Goal: Check status: Check status

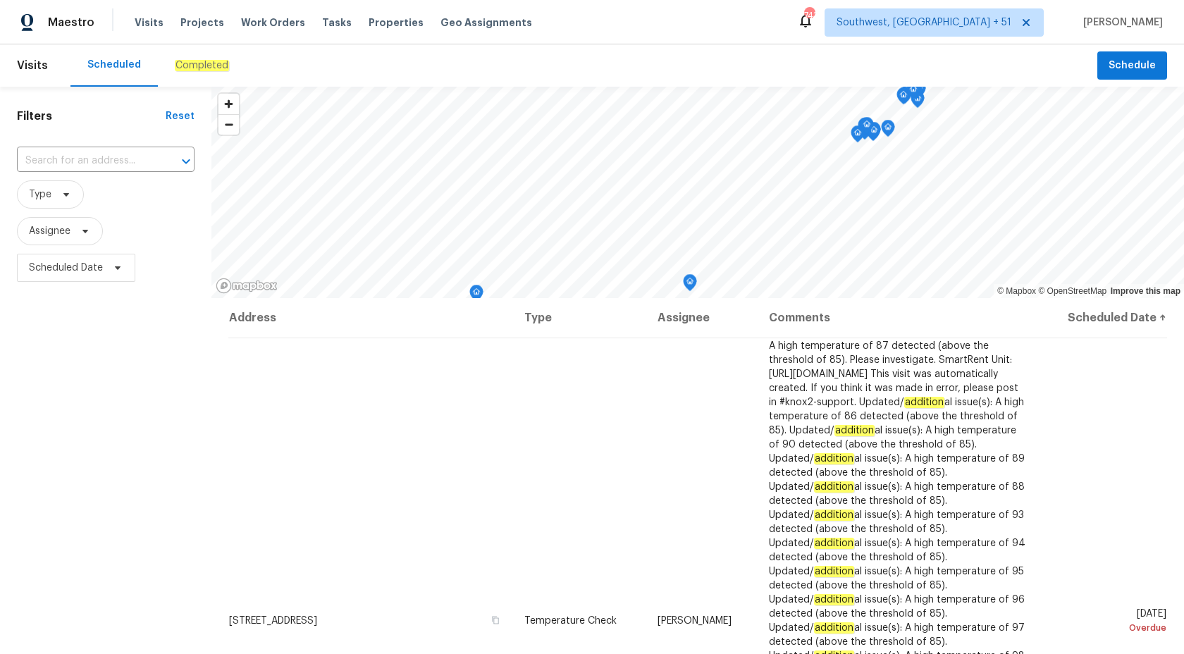
click at [198, 58] on div "Completed" at bounding box center [202, 65] width 54 height 14
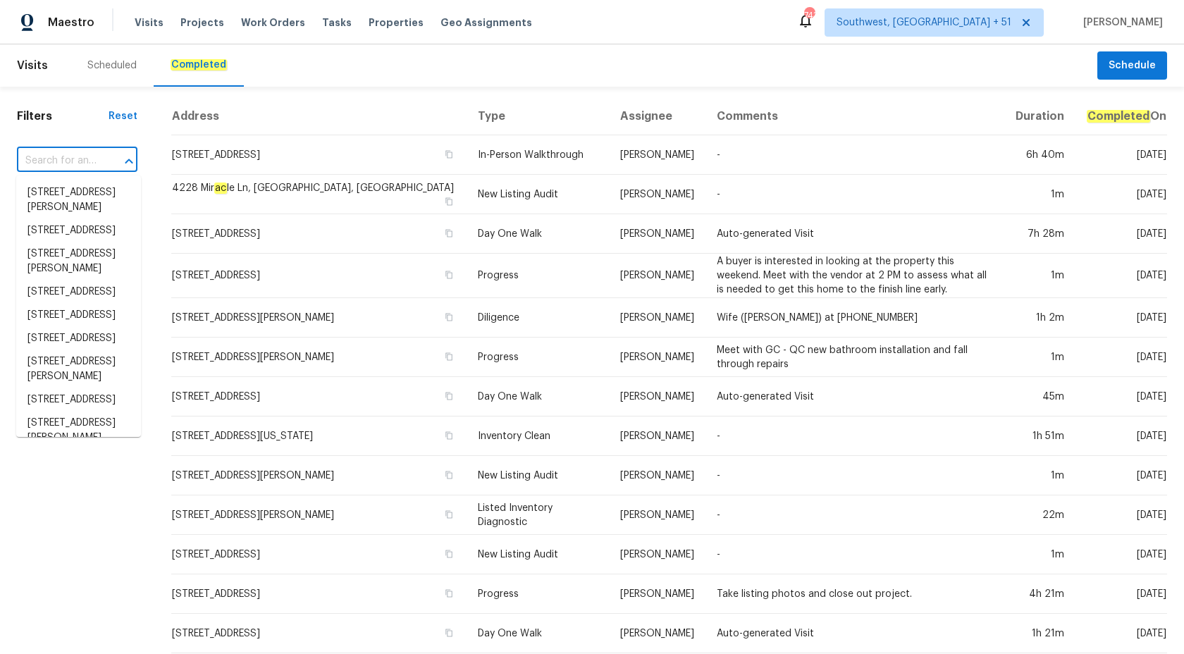
click at [56, 158] on input "text" at bounding box center [57, 161] width 81 height 22
paste input "[STREET_ADDRESS]"
type input "[STREET_ADDRESS]"
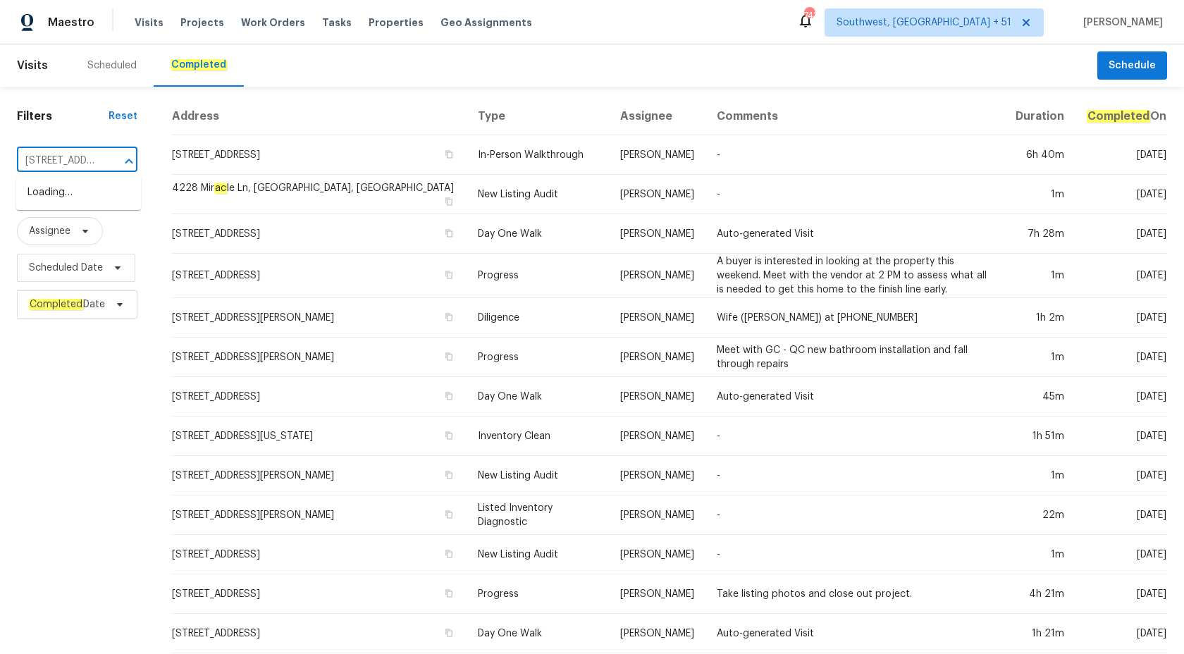
scroll to position [0, 135]
click at [65, 204] on span "5902 Covered Creek Ln, J ac ksonville, FL 32277" at bounding box center [84, 200] width 114 height 30
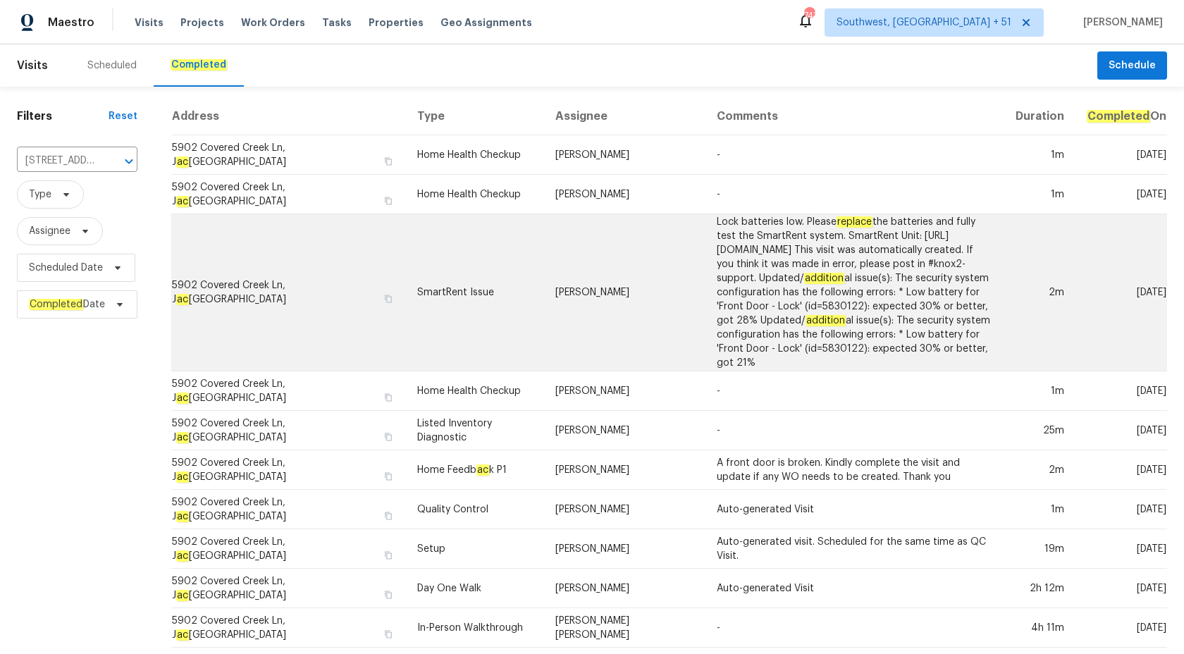
click at [534, 235] on td "SmartRent Issue" at bounding box center [475, 292] width 139 height 157
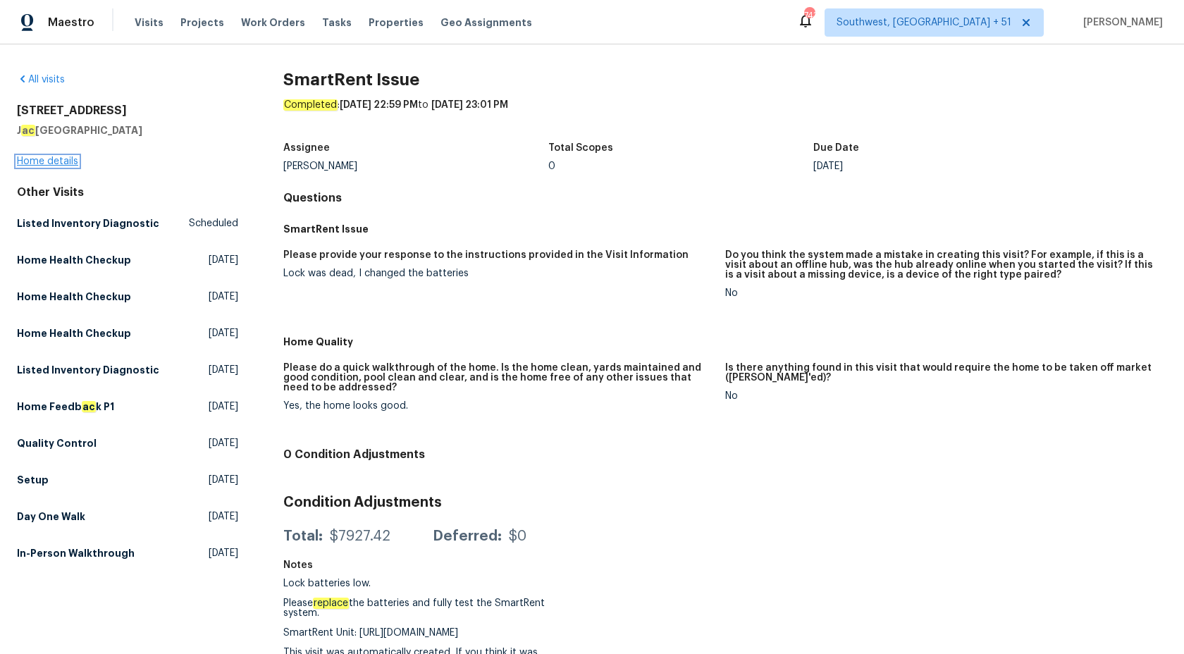
click at [37, 163] on link "Home details" at bounding box center [47, 161] width 61 height 10
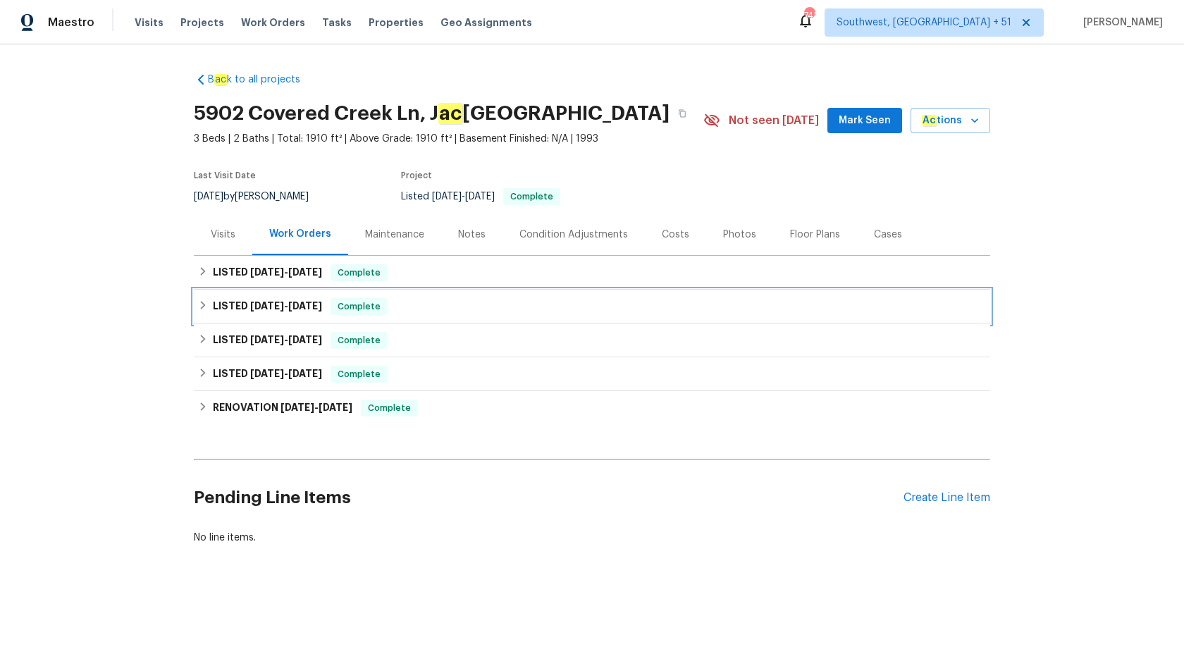
click at [299, 307] on span "6/9/25" at bounding box center [305, 306] width 34 height 10
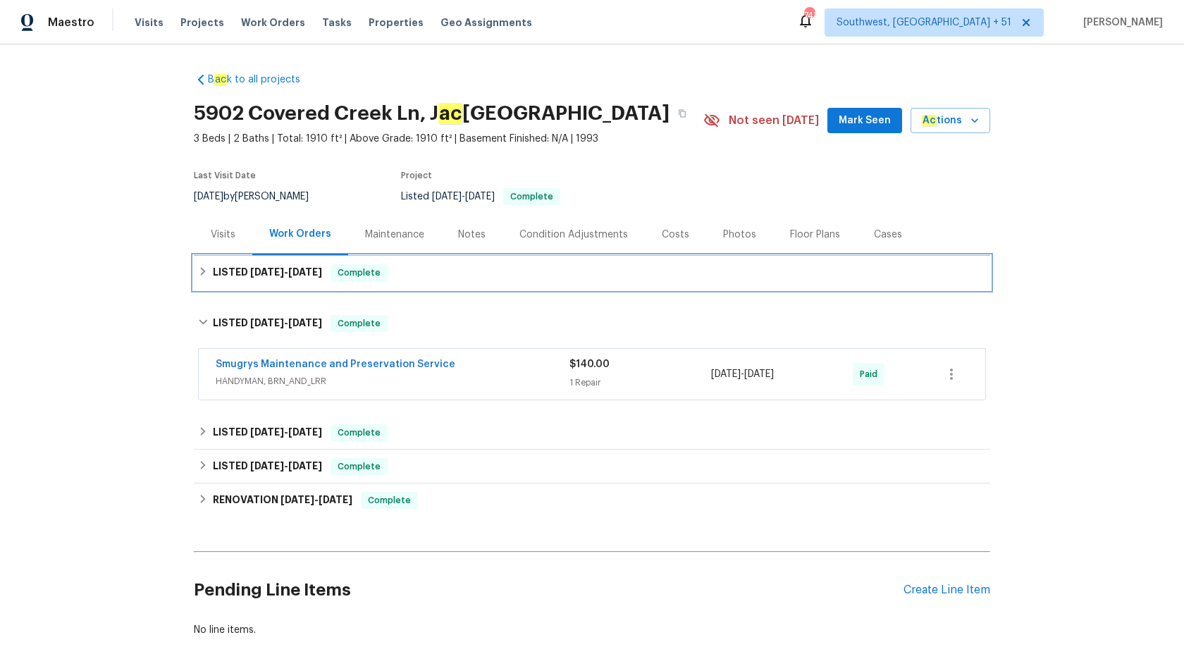
click at [339, 285] on div "LISTED 8/26/25 - 8/29/25 Complete" at bounding box center [592, 273] width 796 height 34
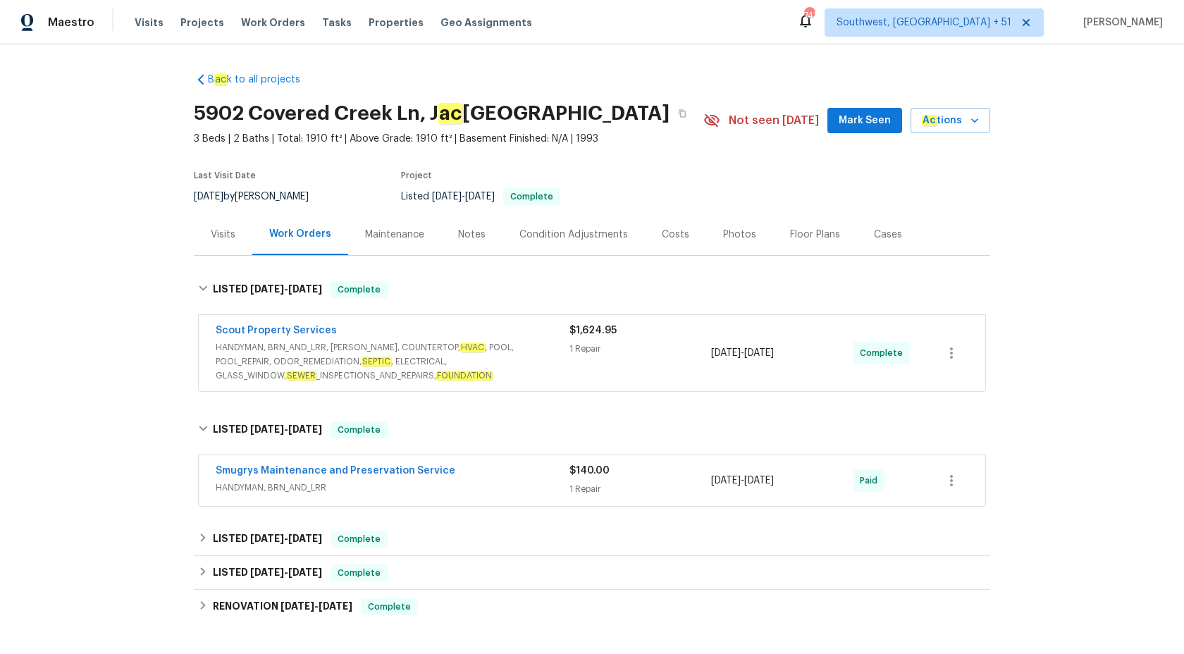
click at [484, 367] on span "HANDYMAN, BRN_AND_LRR, WELLS, COUNTERTOP, HVAC , POOL, POOL_REPAIR, ODOR_REMEDI…" at bounding box center [393, 361] width 354 height 42
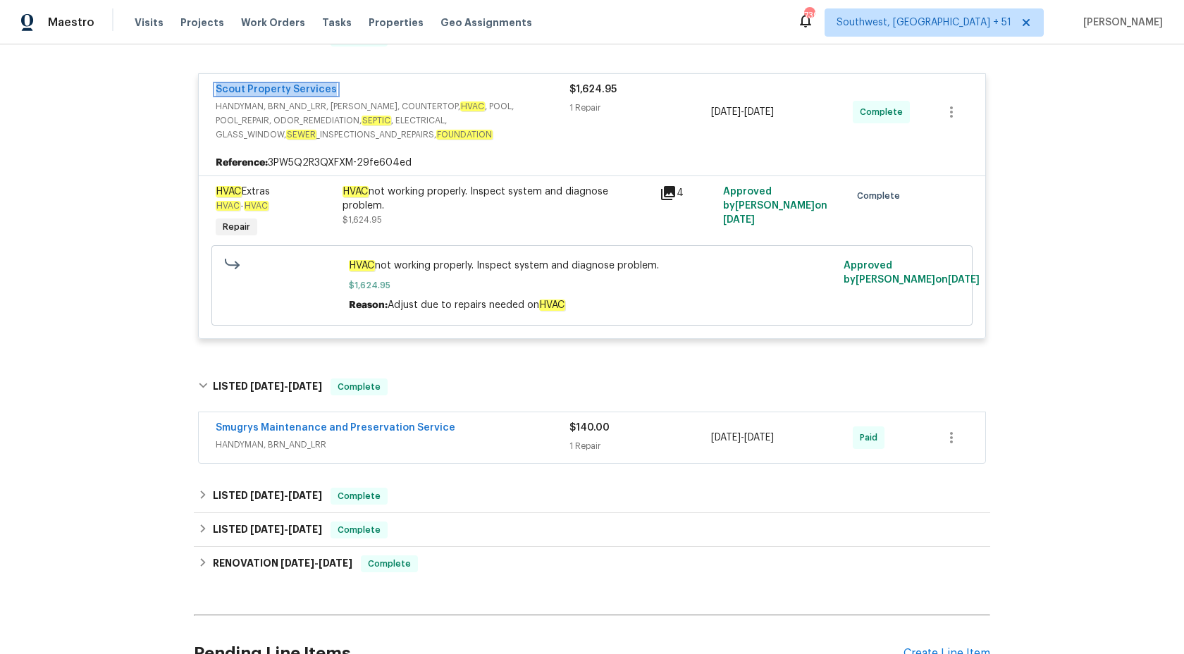
scroll to position [342, 0]
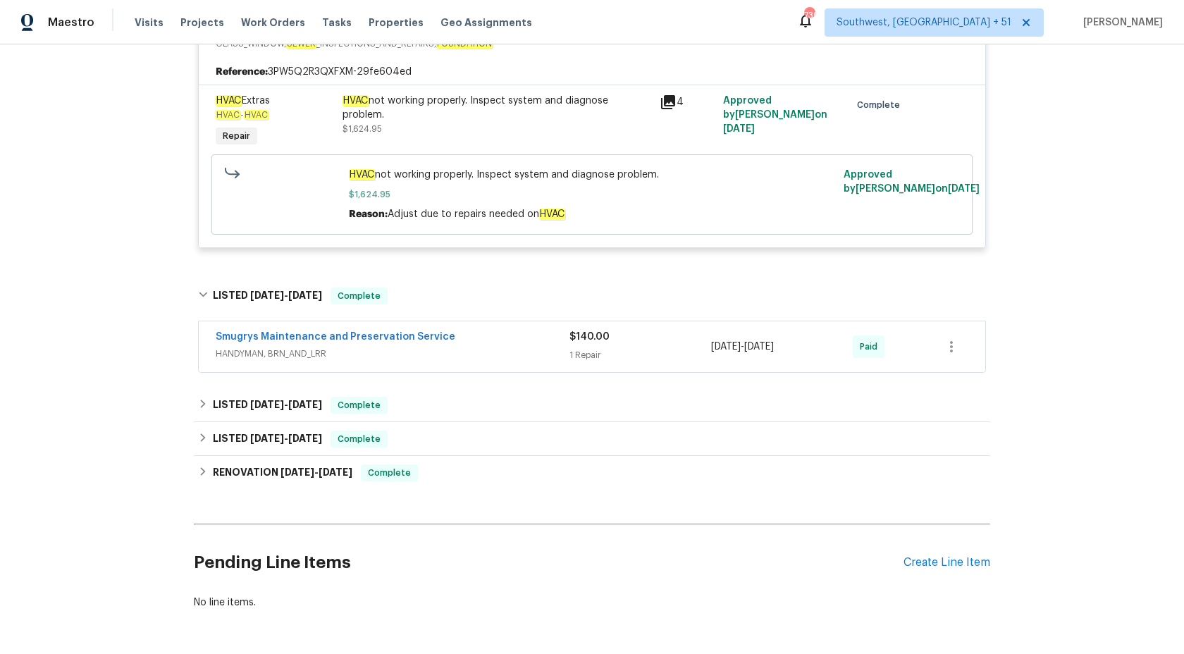
click at [540, 362] on div "Smugrys Maintenance and Preservation Service HANDYMAN, BRN_AND_LRR" at bounding box center [393, 347] width 354 height 34
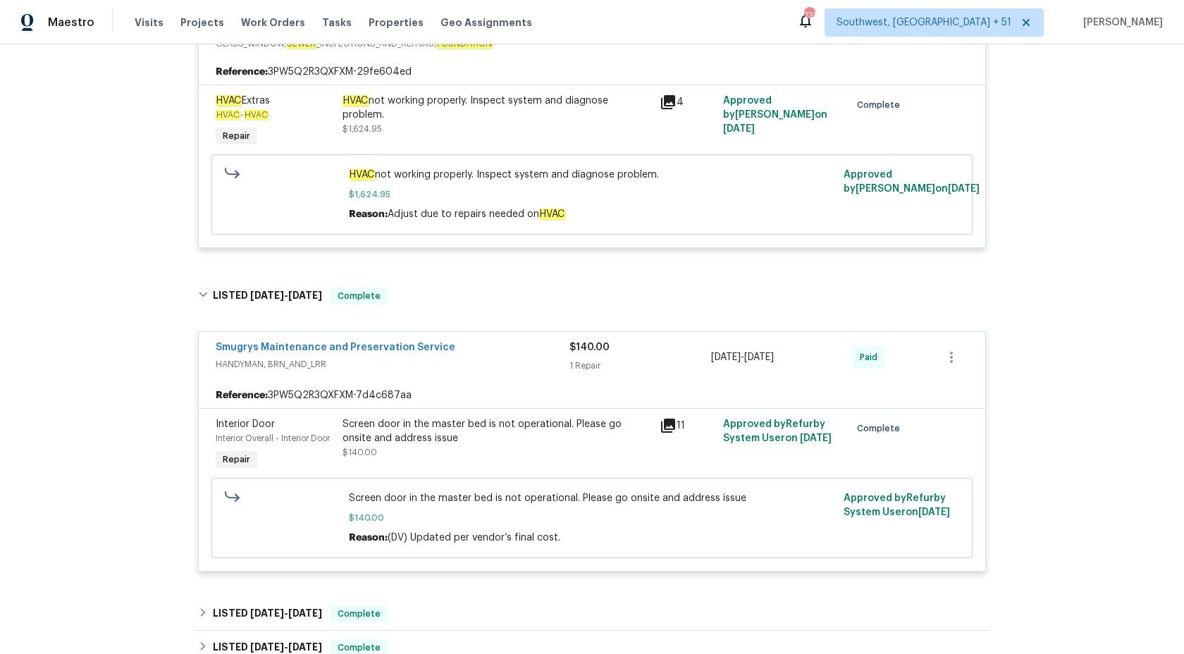
scroll to position [0, 0]
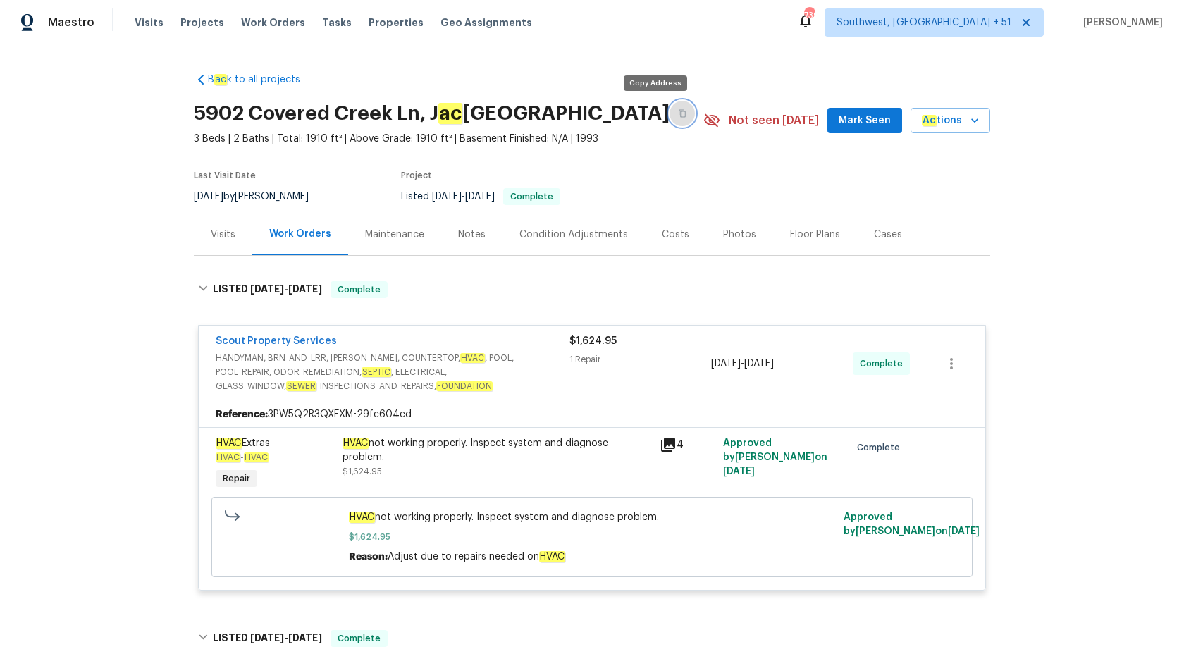
click at [669, 111] on button "button" at bounding box center [681, 113] width 25 height 25
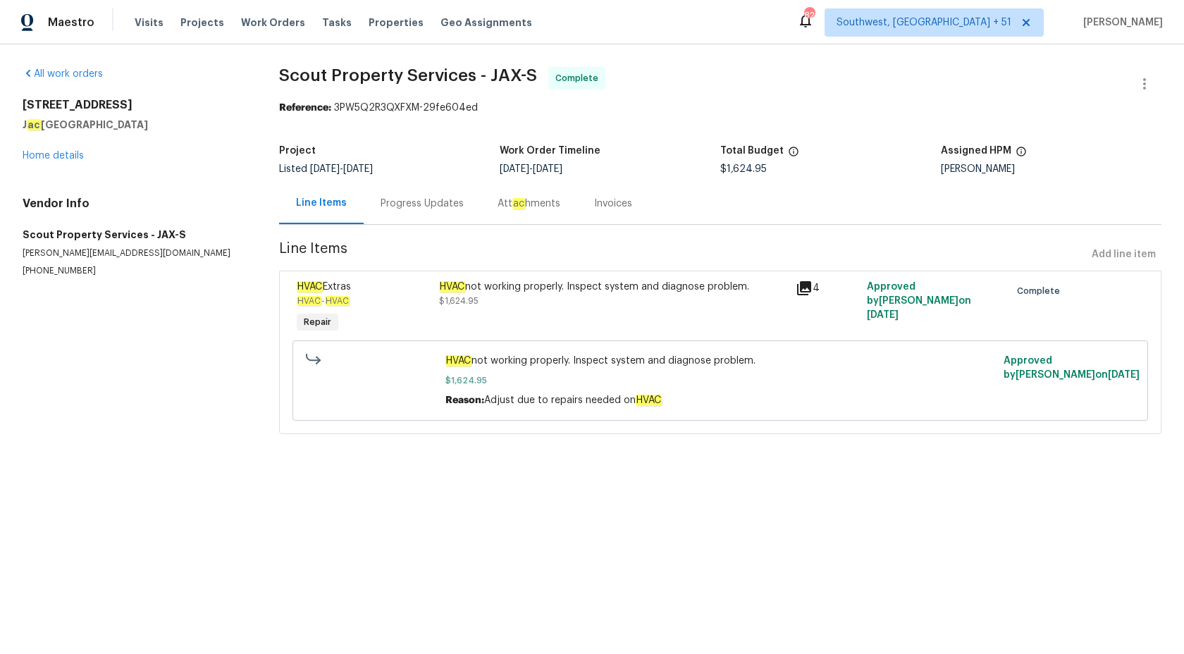
click at [387, 211] on div "Progress Updates" at bounding box center [422, 203] width 117 height 42
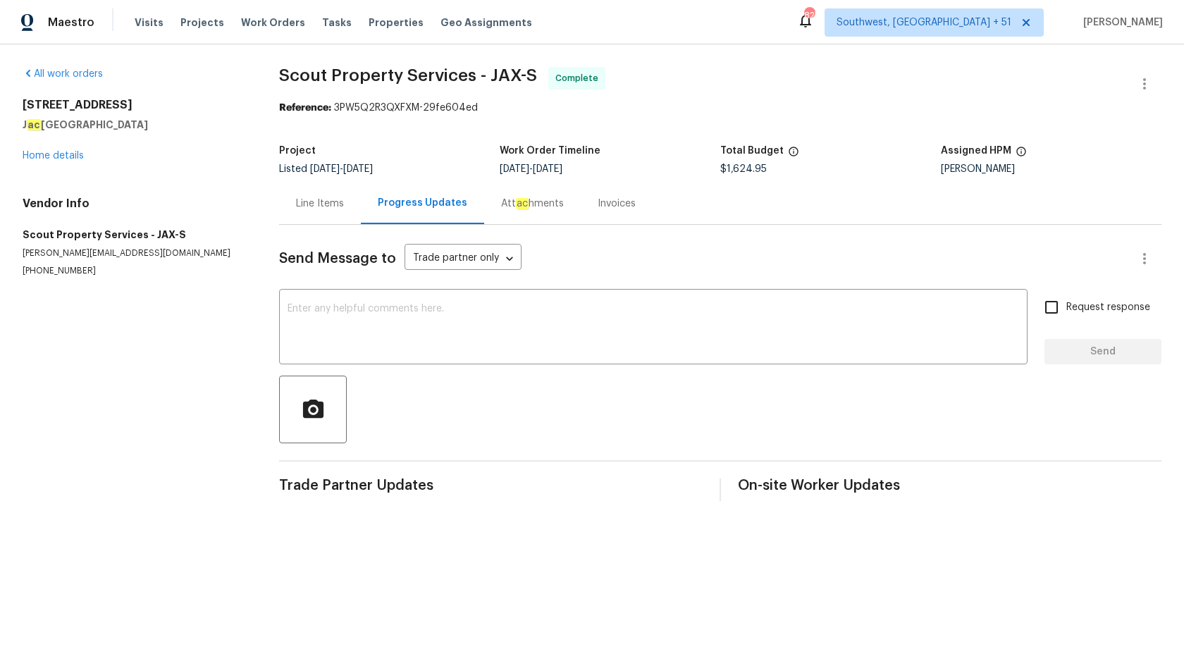
click at [606, 207] on div "Invoices" at bounding box center [616, 204] width 38 height 14
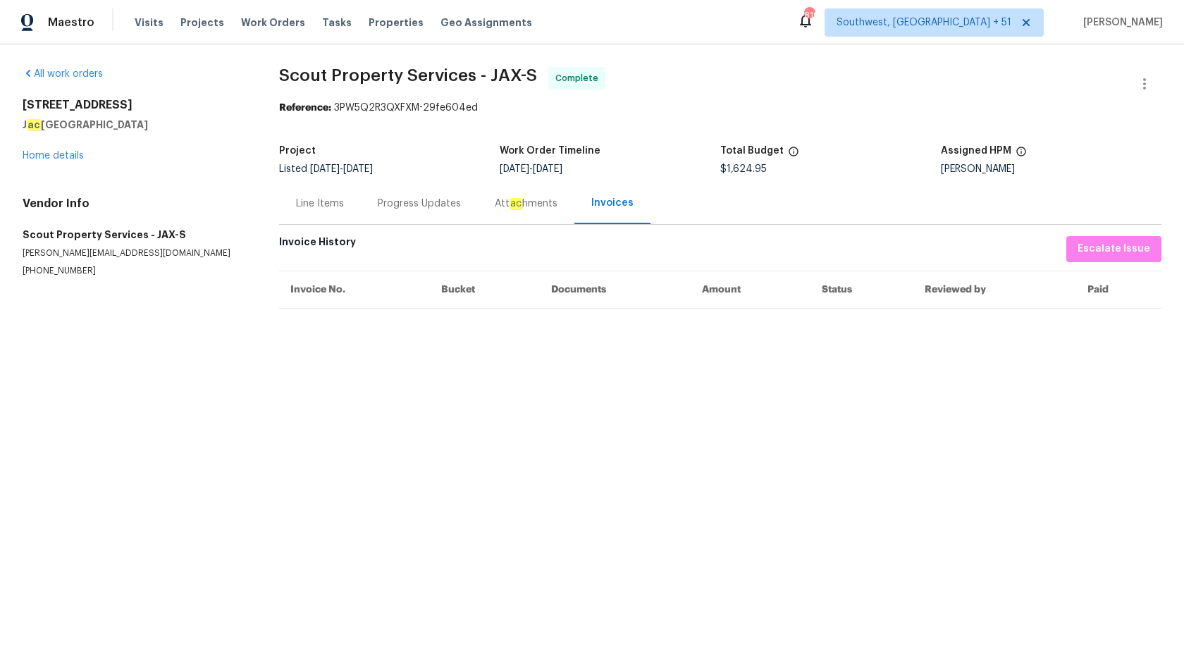
click at [45, 26] on div "Maestro" at bounding box center [47, 22] width 94 height 28
